Goal: Navigation & Orientation: Go to known website

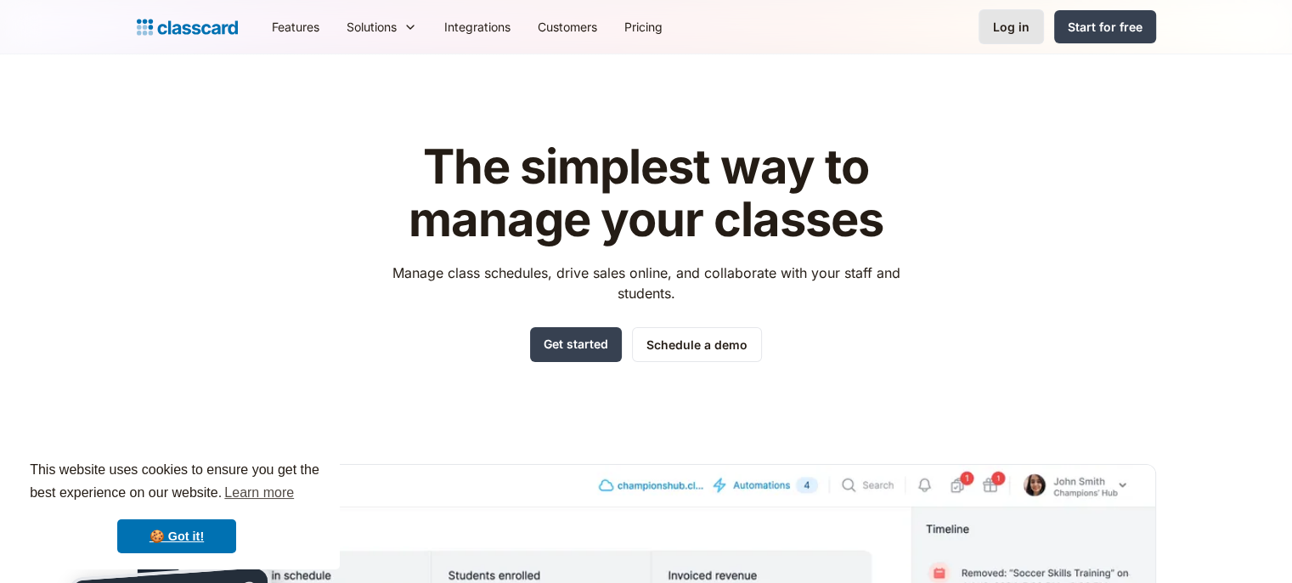
click at [1017, 27] on div "Log in" at bounding box center [1011, 27] width 37 height 18
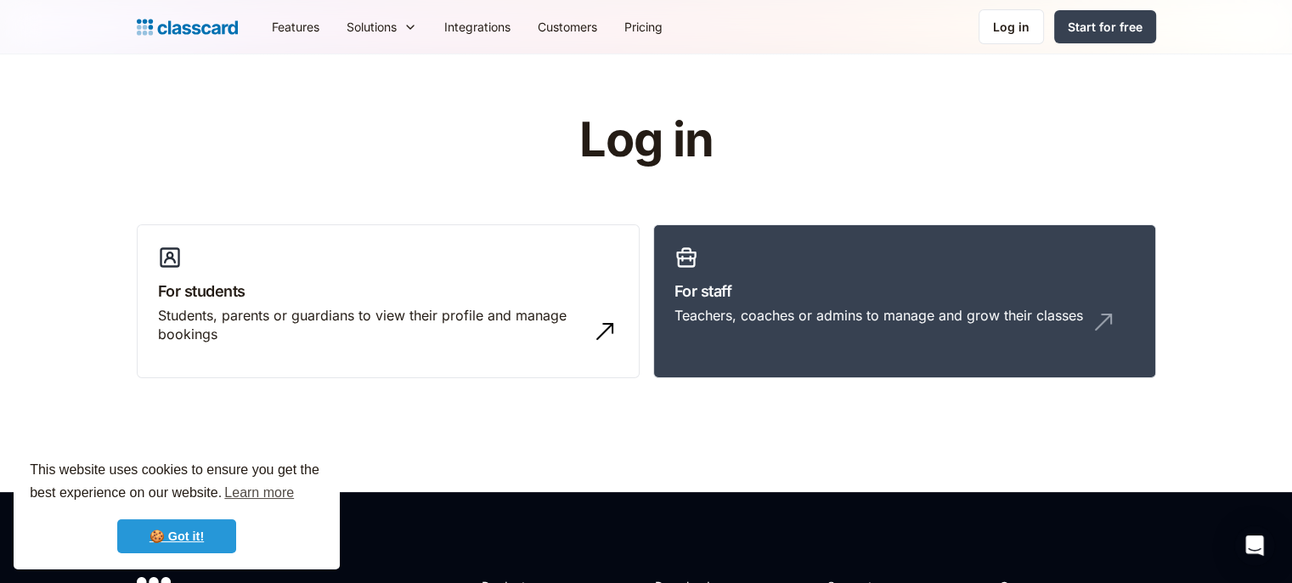
click at [156, 538] on link "🍪 Got it!" at bounding box center [176, 536] width 119 height 34
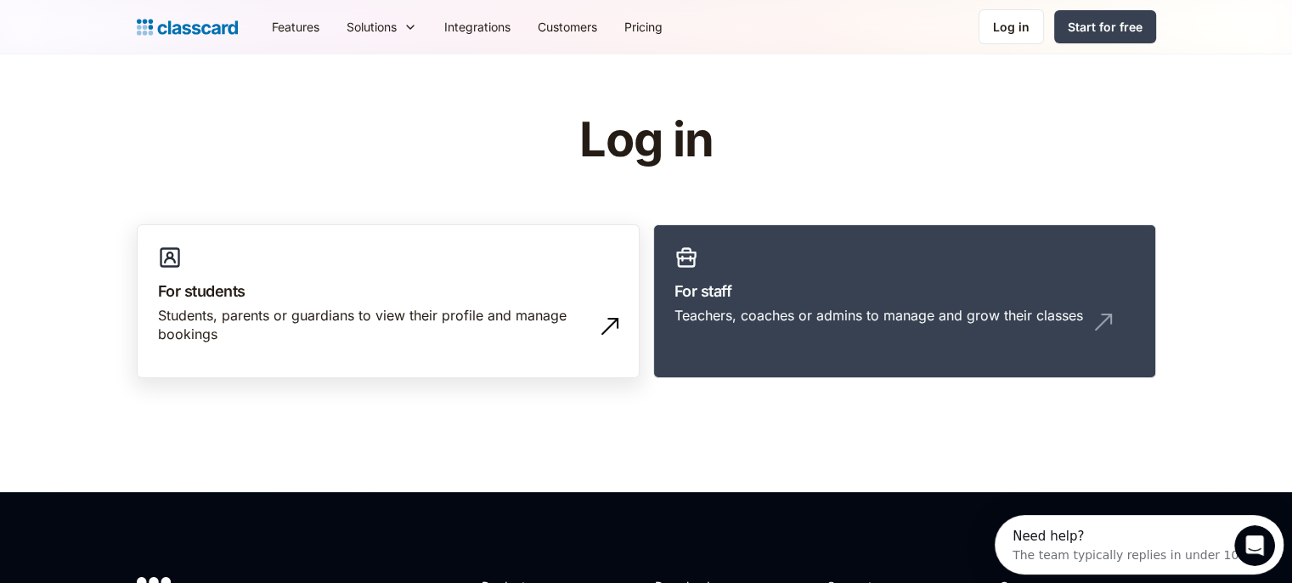
click at [555, 319] on div "Students, parents or guardians to view their profile and manage bookings" at bounding box center [371, 325] width 426 height 38
